Goal: Task Accomplishment & Management: Use online tool/utility

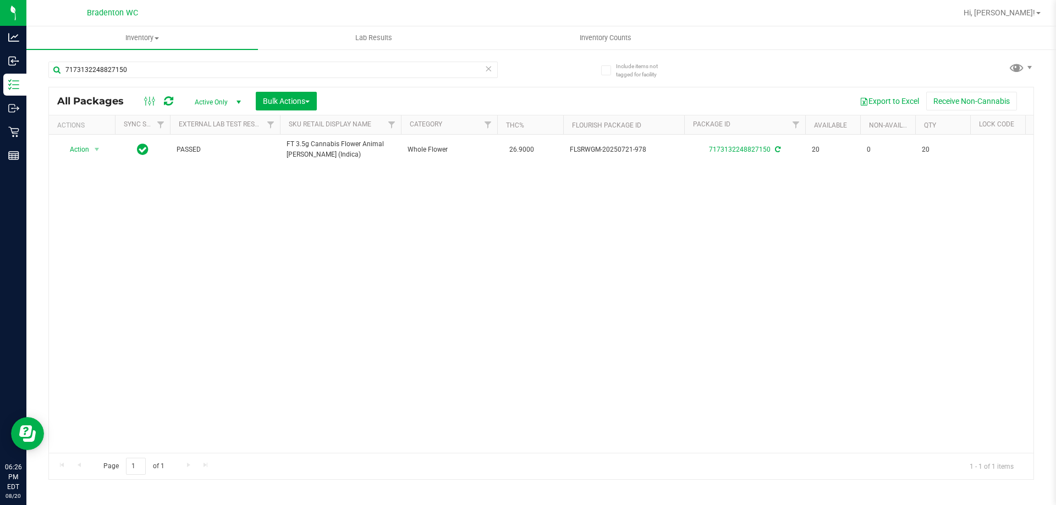
click at [489, 65] on icon at bounding box center [488, 68] width 8 height 13
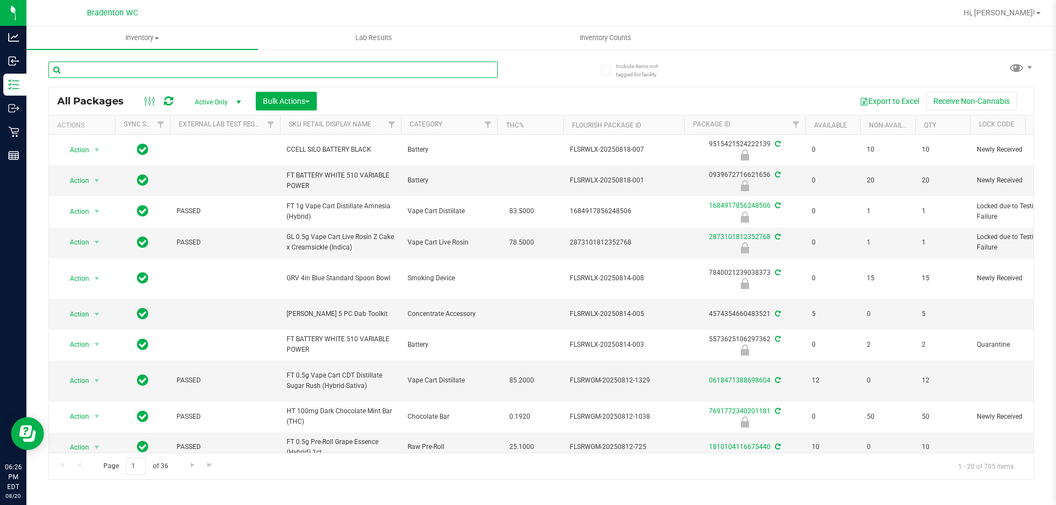
click at [224, 70] on input "text" at bounding box center [272, 70] width 449 height 16
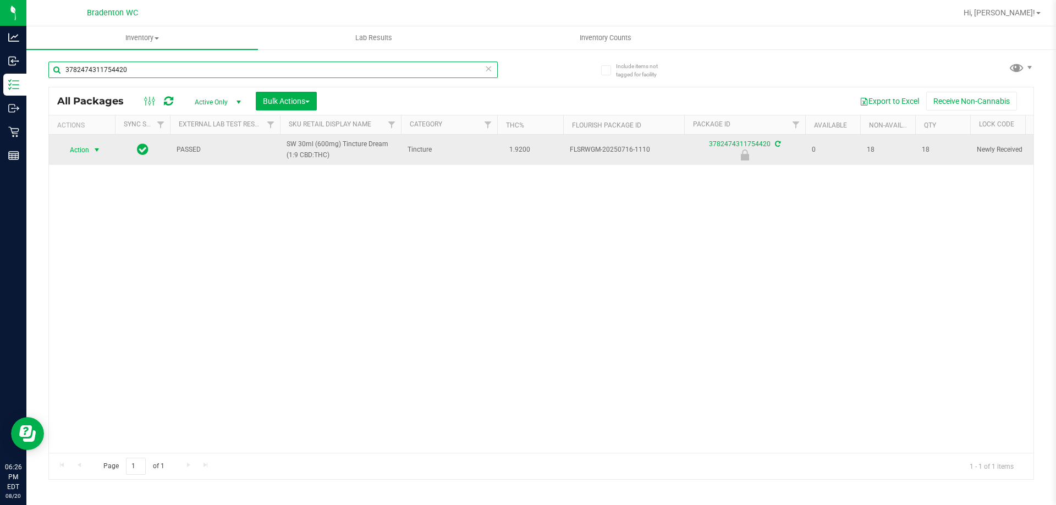
type input "3782474311754420"
click at [95, 151] on span "select" at bounding box center [96, 150] width 9 height 9
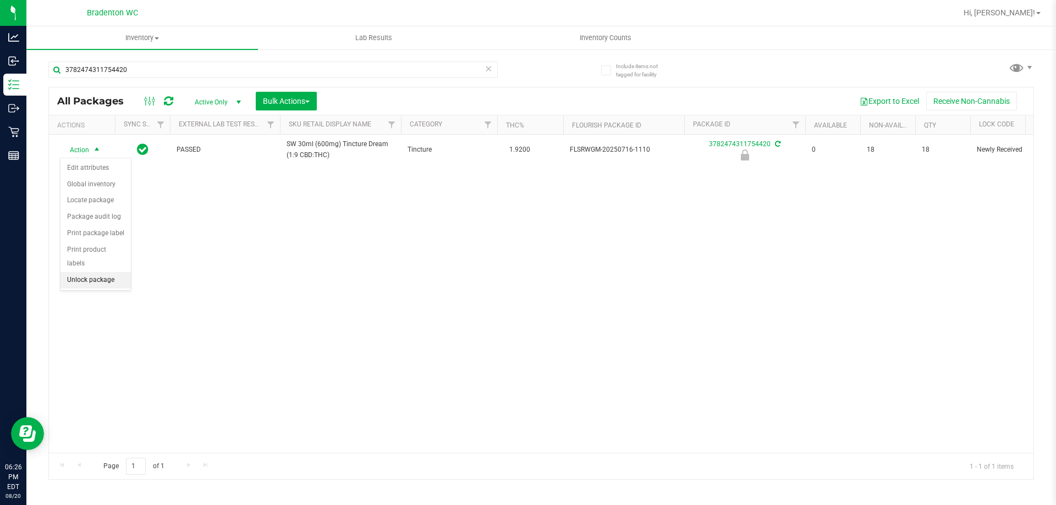
click at [106, 272] on li "Unlock package" at bounding box center [95, 280] width 70 height 16
